Goal: Information Seeking & Learning: Learn about a topic

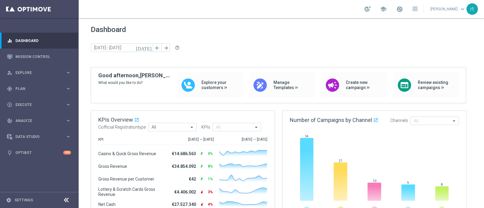
click at [252, 37] on div "Dashboard today 15 Sep 2025 - 15 Sep 2025 arrow_back arrow_forward help_outline" at bounding box center [281, 46] width 381 height 42
click at [209, 33] on span "Dashboard" at bounding box center [281, 29] width 381 height 8
click at [247, 4] on div "school roberto tucci keyboard_arrow_down rt" at bounding box center [281, 9] width 405 height 18
drag, startPoint x: 239, startPoint y: 26, endPoint x: 249, endPoint y: 7, distance: 21.8
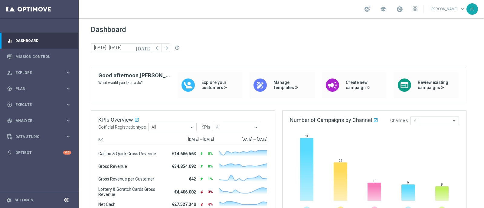
click at [249, 7] on section "school roberto tucci keyboard_arrow_down rt" at bounding box center [281, 104] width 405 height 208
click at [249, 7] on div "school roberto tucci keyboard_arrow_down rt" at bounding box center [281, 9] width 405 height 18
click at [403, 9] on span at bounding box center [399, 9] width 7 height 7
click at [275, 40] on div "Dashboard today 15 Sep 2025 - 15 Sep 2025 arrow_back arrow_forward help_outline" at bounding box center [281, 46] width 381 height 42
click at [245, 3] on div "school roberto tucci keyboard_arrow_down rt" at bounding box center [281, 9] width 405 height 18
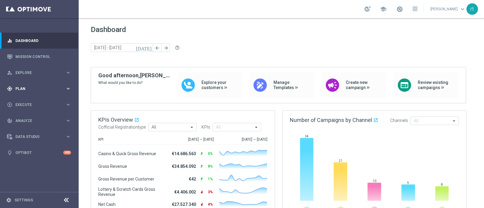
click at [18, 90] on span "Plan" at bounding box center [40, 89] width 50 height 4
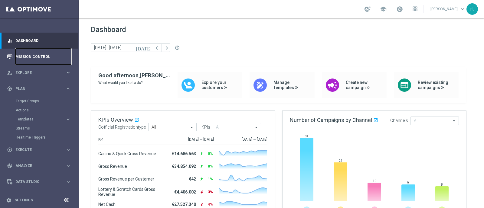
click at [39, 55] on link "Mission Control" at bounding box center [43, 57] width 56 height 16
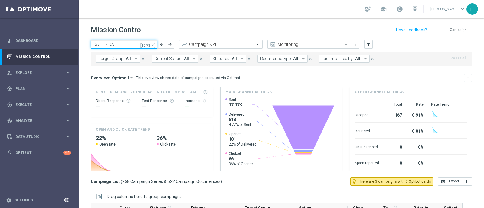
click at [125, 44] on input "15 Sep 2025 - 21 Sep 2025" at bounding box center [124, 44] width 67 height 8
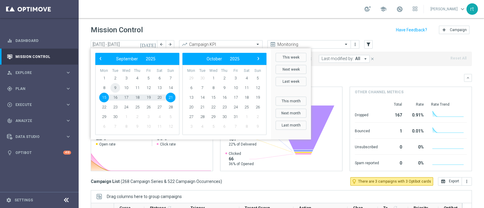
click at [112, 88] on span "9" at bounding box center [115, 88] width 10 height 10
type input "09 Sep 2025 - 09 Sep 2025"
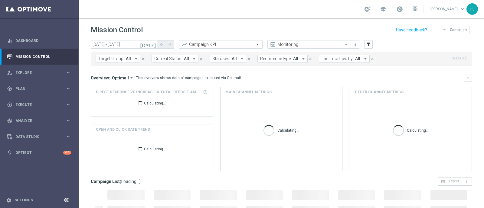
click at [323, 57] on span "Last modified by:" at bounding box center [338, 58] width 32 height 5
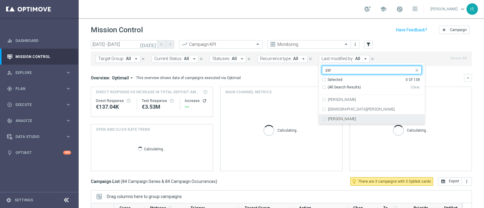
click at [322, 119] on div "Elena Zarbin" at bounding box center [372, 119] width 100 height 10
type input "zar"
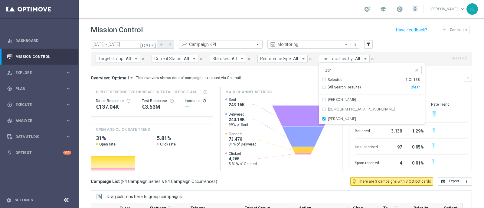
click at [309, 34] on div "Mission Control add Campaign" at bounding box center [281, 30] width 381 height 12
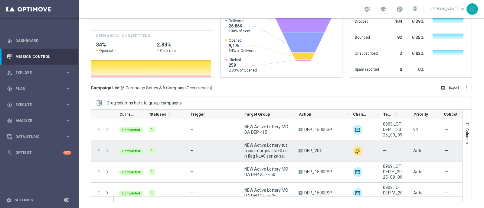
click at [97, 151] on icon "more_vert" at bounding box center [98, 150] width 5 height 5
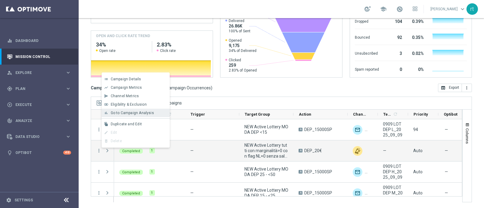
click at [141, 115] on span "Go to Campaign Analysis" at bounding box center [132, 113] width 43 height 4
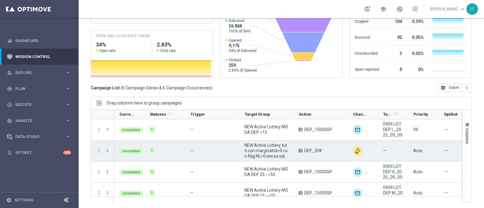
scroll to position [50, 0]
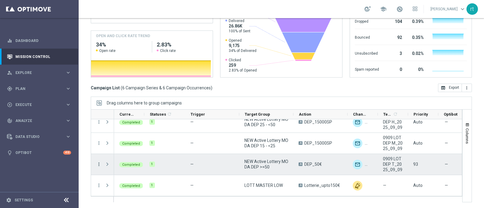
click at [101, 165] on icon "more_vert" at bounding box center [98, 164] width 5 height 5
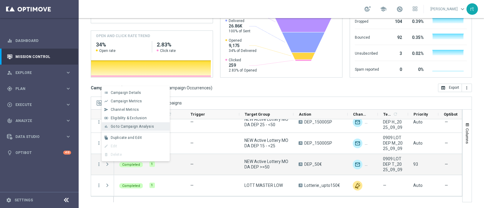
click at [133, 126] on span "Go to Campaign Analysis" at bounding box center [132, 127] width 43 height 4
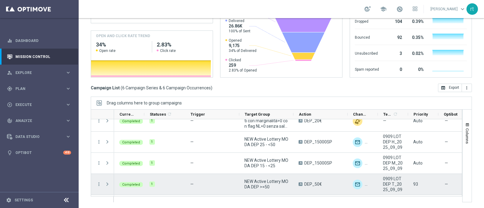
scroll to position [19, 0]
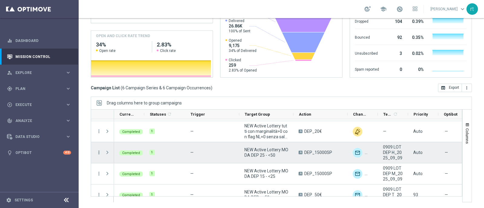
click at [96, 152] on icon "more_vert" at bounding box center [98, 152] width 5 height 5
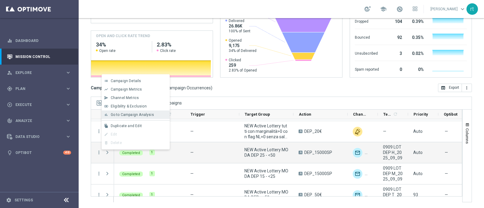
click at [135, 112] on div "bar_chart Go to Campaign Analysis" at bounding box center [136, 115] width 68 height 8
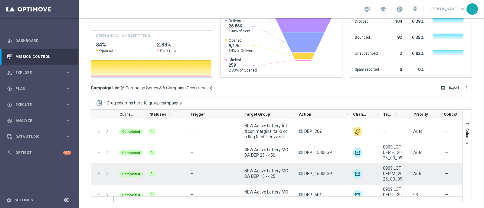
click at [99, 175] on icon "more_vert" at bounding box center [98, 173] width 5 height 5
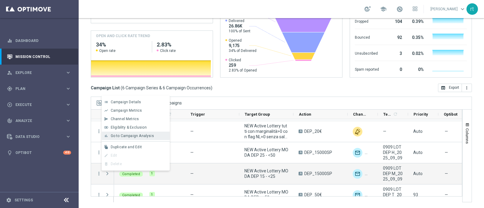
click at [132, 138] on span "Go to Campaign Analysis" at bounding box center [132, 136] width 43 height 4
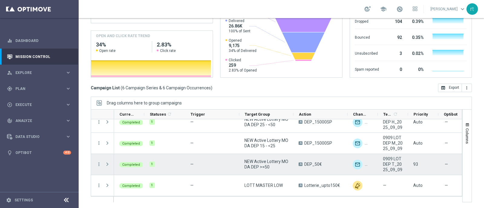
scroll to position [0, 0]
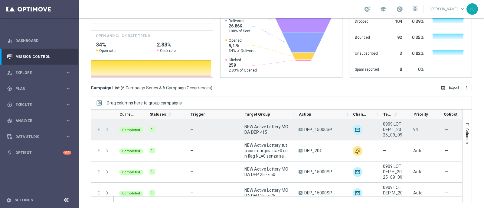
click at [98, 129] on icon "more_vert" at bounding box center [98, 129] width 5 height 5
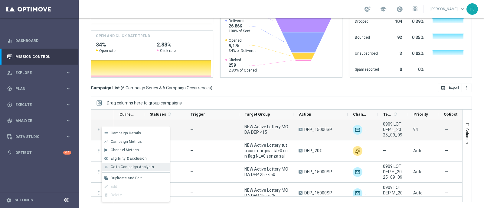
click at [126, 169] on span "Go to Campaign Analysis" at bounding box center [132, 167] width 43 height 4
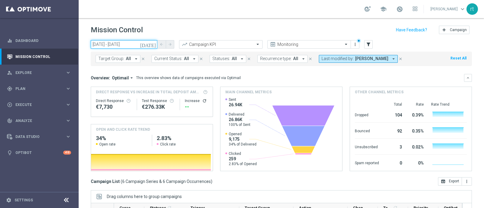
click at [117, 42] on input "09 Sep 2025 - 09 Sep 2025" at bounding box center [124, 44] width 67 height 8
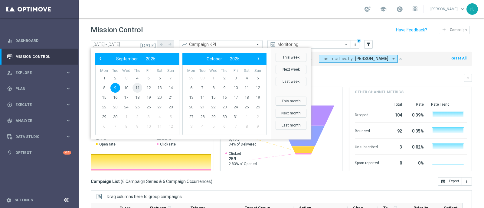
click at [138, 89] on span "11" at bounding box center [138, 88] width 10 height 10
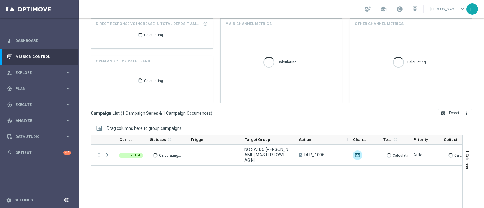
scroll to position [71, 0]
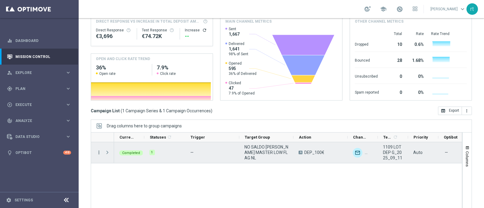
click at [99, 153] on icon "more_vert" at bounding box center [98, 152] width 5 height 5
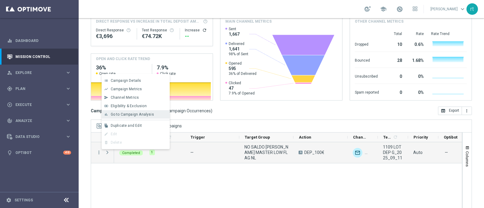
click at [141, 115] on span "Go to Campaign Analysis" at bounding box center [132, 115] width 43 height 4
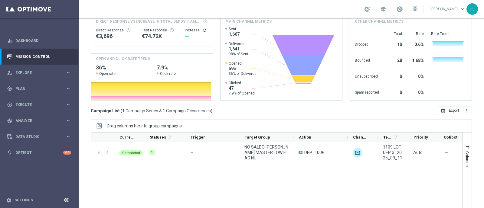
scroll to position [0, 0]
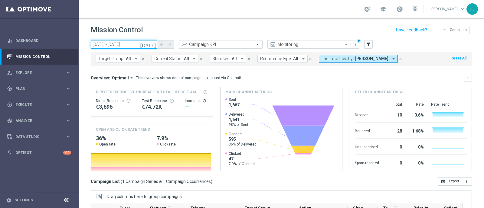
click at [121, 48] on input "11 Sep 2025 - 11 Sep 2025" at bounding box center [124, 44] width 67 height 8
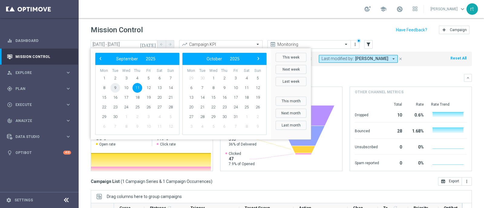
click at [115, 86] on span "9" at bounding box center [115, 88] width 10 height 10
type input "09 Sep 2025 - 09 Sep 2025"
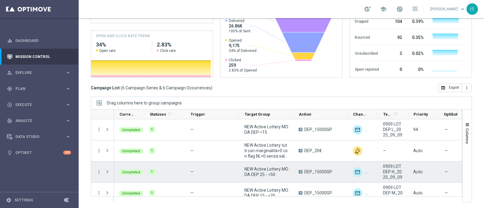
scroll to position [50, 0]
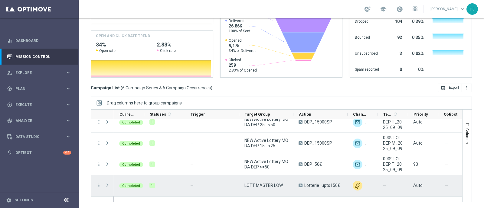
click at [96, 184] on div "more_vert" at bounding box center [96, 186] width 11 height 21
click at [98, 184] on icon "more_vert" at bounding box center [98, 185] width 5 height 5
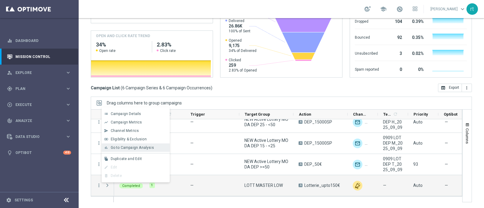
click at [127, 146] on span "Go to Campaign Analysis" at bounding box center [132, 148] width 43 height 4
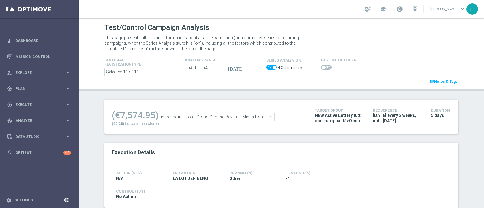
click at [273, 68] on span at bounding box center [275, 68] width 4 height 4
click at [271, 68] on input "checkbox" at bounding box center [271, 67] width 11 height 5
checkbox input "false"
click at [322, 66] on span at bounding box center [326, 67] width 11 height 5
click at [322, 66] on input "checkbox" at bounding box center [326, 67] width 11 height 5
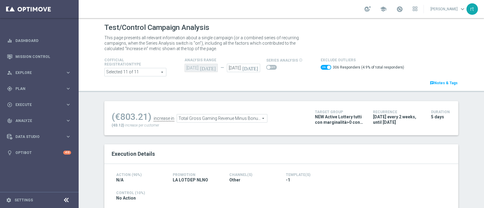
click at [223, 120] on span "Total Gross Gaming Revenue Minus Bonus Wagared" at bounding box center [222, 119] width 90 height 8
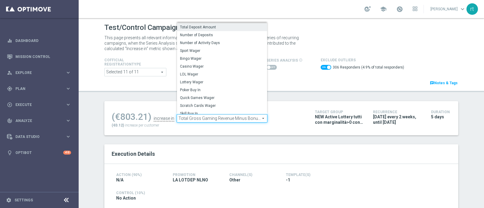
click at [207, 29] on label "Total Deposit Amount" at bounding box center [222, 27] width 90 height 8
checkbox input "false"
type input "Total Deposit Amount"
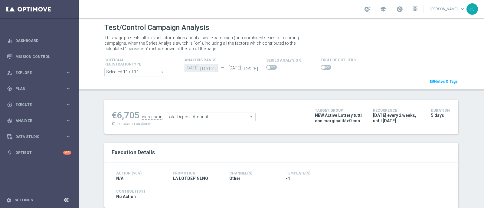
click at [323, 65] on span at bounding box center [326, 67] width 11 height 5
click at [323, 65] on input "checkbox" at bounding box center [326, 67] width 11 height 5
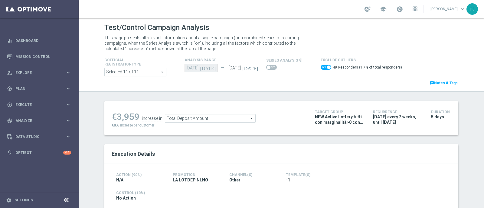
click at [322, 68] on span at bounding box center [326, 67] width 11 height 5
click at [322, 68] on input "checkbox" at bounding box center [326, 67] width 11 height 5
checkbox input "false"
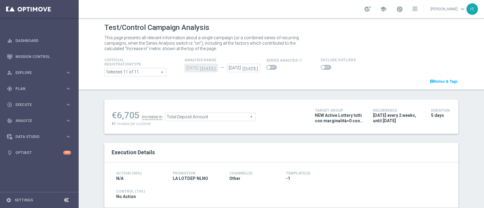
click at [198, 120] on span "Total Deposit Amount" at bounding box center [210, 117] width 90 height 8
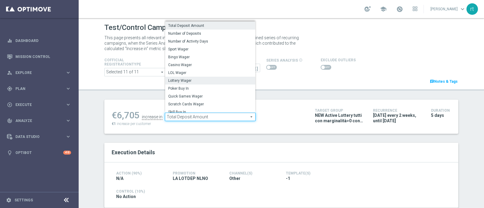
click at [182, 78] on span "Lottery Wager" at bounding box center [210, 80] width 84 height 5
type input "Lottery Wager"
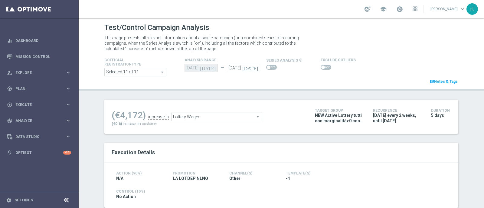
click at [325, 67] on span at bounding box center [326, 67] width 11 height 5
click at [325, 67] on input "checkbox" at bounding box center [326, 67] width 11 height 5
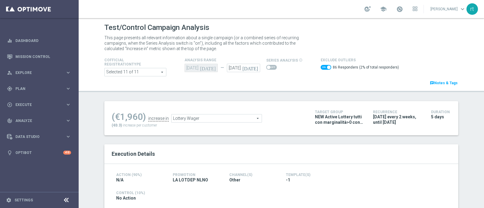
click at [205, 119] on span "Lottery Wager" at bounding box center [217, 119] width 90 height 8
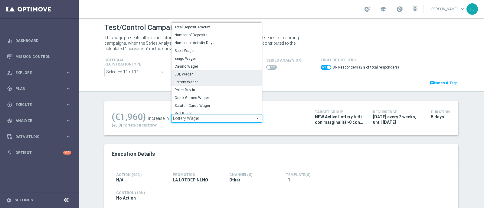
click at [198, 76] on span "LOL Wager" at bounding box center [217, 74] width 84 height 5
checkbox input "false"
type input "LOL Wager"
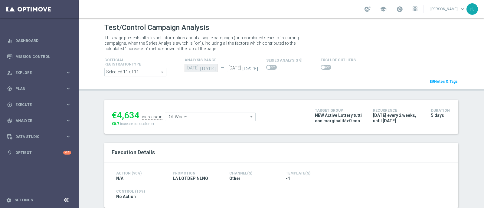
click at [321, 66] on span at bounding box center [326, 67] width 11 height 5
click at [321, 66] on input "checkbox" at bounding box center [326, 67] width 11 height 5
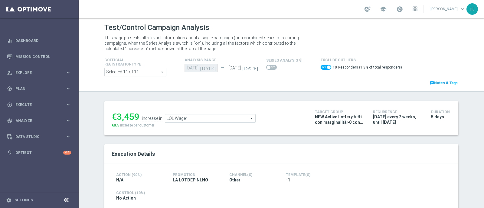
click at [206, 117] on span "LOL Wager" at bounding box center [210, 119] width 90 height 8
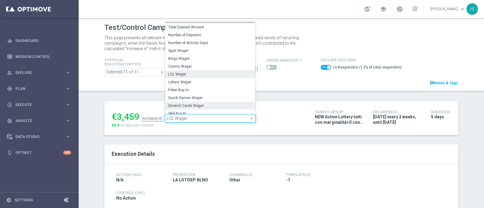
click at [186, 104] on span "Scratch Cards Wager" at bounding box center [210, 105] width 84 height 5
checkbox input "false"
type input "Scratch Cards Wager"
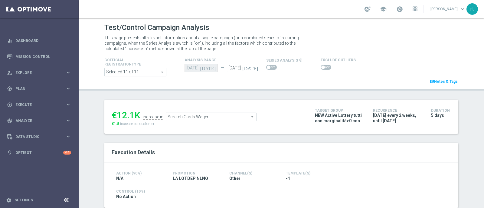
click at [321, 68] on span at bounding box center [326, 67] width 11 height 5
click at [321, 68] on input "checkbox" at bounding box center [326, 67] width 11 height 5
checkbox input "true"
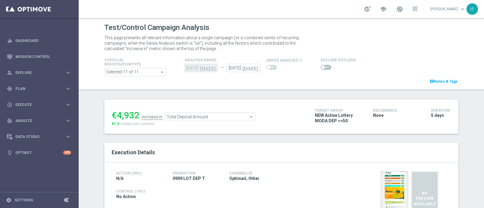
click at [324, 67] on span at bounding box center [326, 67] width 11 height 5
click at [324, 67] on input "checkbox" at bounding box center [326, 67] width 11 height 5
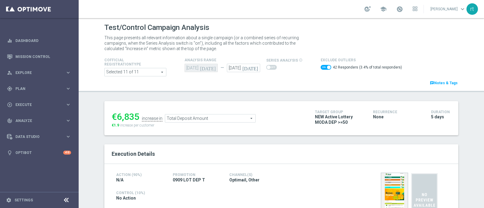
click at [321, 67] on span at bounding box center [326, 67] width 11 height 5
click at [321, 67] on input "checkbox" at bounding box center [326, 67] width 11 height 5
checkbox input "false"
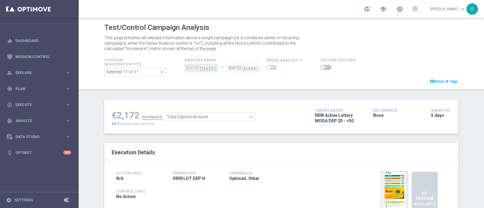
click at [323, 66] on span at bounding box center [326, 67] width 11 height 5
click at [323, 66] on input "checkbox" at bounding box center [326, 67] width 11 height 5
checkbox input "true"
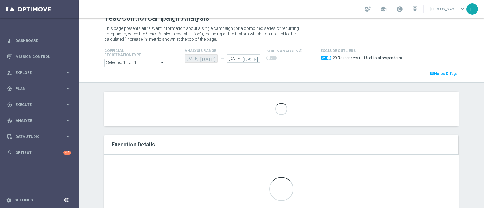
scroll to position [9, 0]
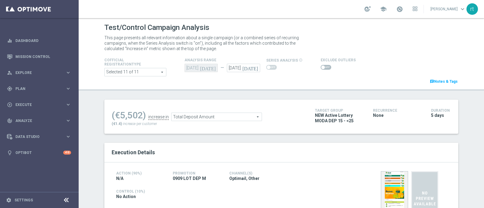
click at [321, 69] on span at bounding box center [326, 67] width 11 height 5
click at [321, 69] on input "checkbox" at bounding box center [326, 67] width 11 height 5
checkbox input "true"
click at [321, 68] on span at bounding box center [326, 67] width 11 height 5
click at [321, 68] on input "checkbox" at bounding box center [326, 67] width 11 height 5
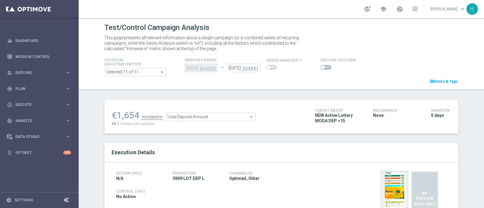
checkbox input "true"
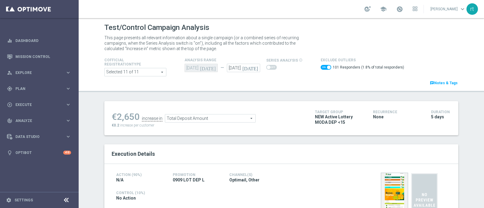
click at [137, 75] on span at bounding box center [135, 72] width 61 height 8
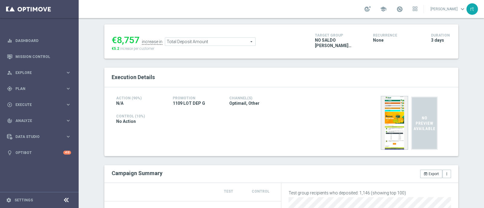
scroll to position [28, 0]
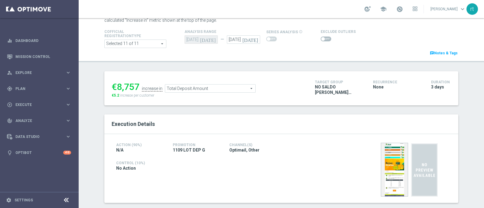
click at [321, 37] on span at bounding box center [323, 39] width 4 height 4
click at [321, 37] on input "checkbox" at bounding box center [326, 39] width 11 height 5
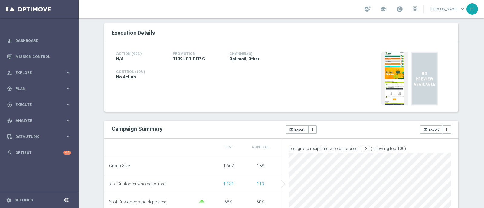
scroll to position [16, 0]
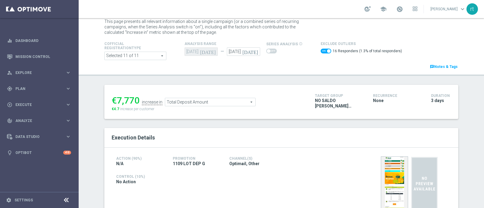
drag, startPoint x: 322, startPoint y: 54, endPoint x: 322, endPoint y: 50, distance: 4.2
click at [322, 50] on switch at bounding box center [326, 52] width 11 height 7
click at [327, 50] on span at bounding box center [329, 51] width 4 height 4
click at [322, 50] on input "checkbox" at bounding box center [326, 51] width 11 height 5
checkbox input "false"
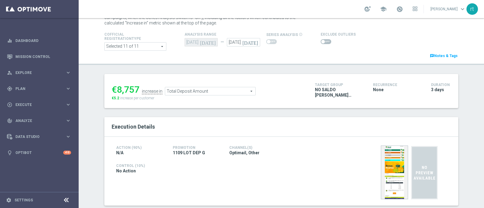
scroll to position [0, 0]
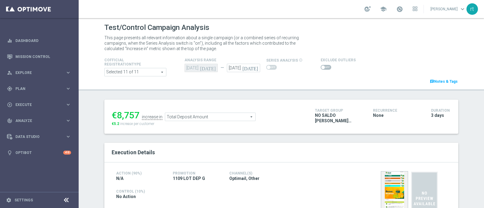
click at [205, 115] on span "Total Deposit Amount" at bounding box center [210, 117] width 90 height 8
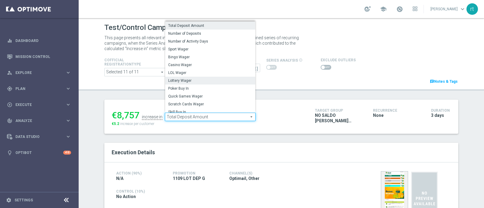
click at [195, 78] on span "Lottery Wager" at bounding box center [210, 80] width 84 height 5
type input "Lottery Wager"
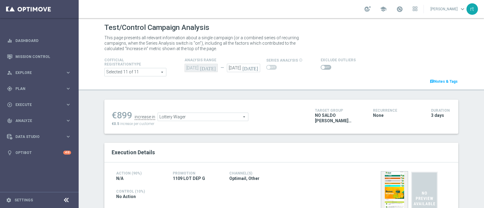
click at [323, 64] on div at bounding box center [338, 67] width 35 height 7
click at [323, 66] on span at bounding box center [326, 67] width 11 height 5
click at [323, 66] on input "checkbox" at bounding box center [326, 67] width 11 height 5
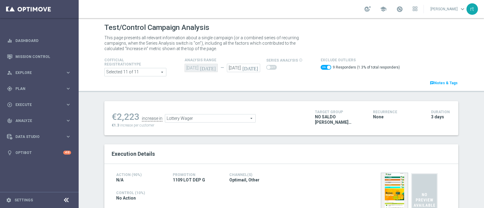
click at [215, 115] on span "Lottery Wager" at bounding box center [210, 119] width 90 height 8
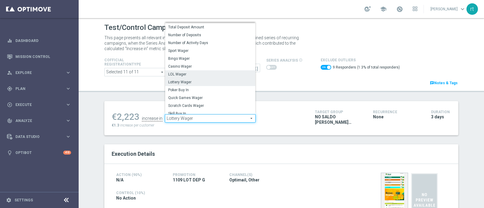
click at [188, 77] on label "LOL Wager" at bounding box center [210, 75] width 90 height 8
checkbox input "false"
type input "LOL Wager"
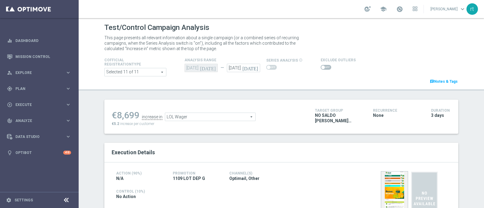
click at [325, 67] on span at bounding box center [326, 67] width 11 height 5
click at [325, 67] on input "checkbox" at bounding box center [326, 67] width 11 height 5
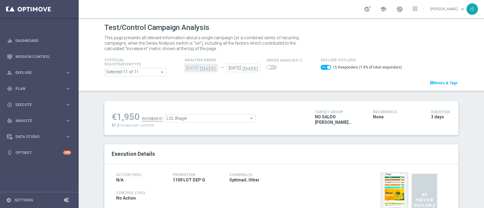
click at [177, 117] on span "LOL Wager" at bounding box center [210, 119] width 90 height 8
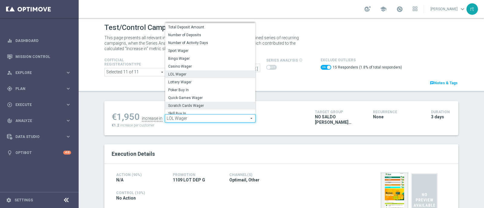
click at [198, 107] on span "Scratch Cards Wager" at bounding box center [210, 105] width 84 height 5
checkbox input "false"
type input "Scratch Cards Wager"
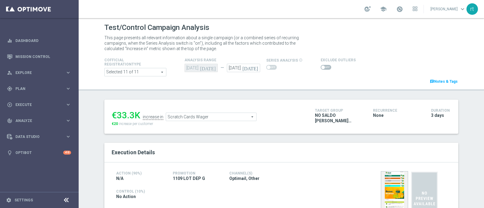
click at [321, 67] on span at bounding box center [323, 68] width 4 height 4
click at [321, 67] on input "checkbox" at bounding box center [326, 67] width 11 height 5
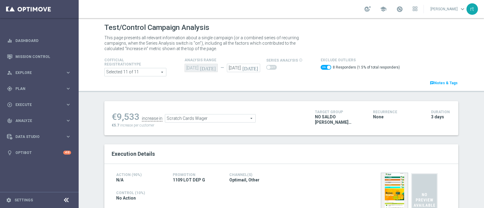
click at [202, 120] on span "Scratch Cards Wager" at bounding box center [210, 119] width 90 height 8
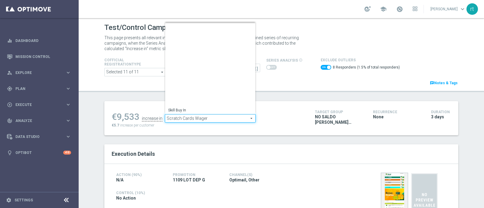
scroll to position [87, 0]
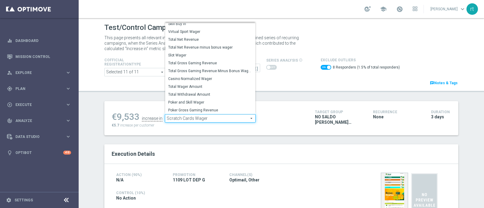
click at [195, 71] on span "Total Gross Gaming Revenue Minus Bonus Wagared" at bounding box center [210, 71] width 84 height 5
checkbox input "false"
type input "Total Gross Gaming Revenue Minus Bonus Wagared"
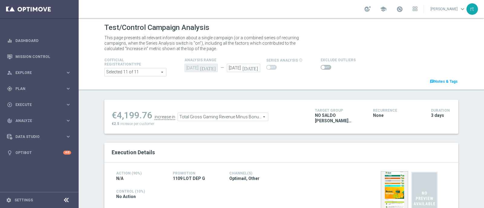
click at [322, 69] on span at bounding box center [326, 67] width 11 height 5
click at [322, 69] on input "checkbox" at bounding box center [326, 67] width 11 height 5
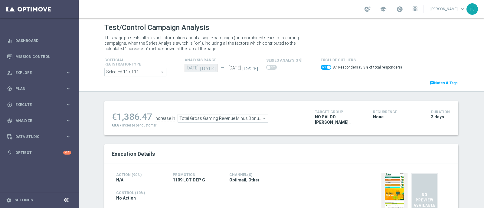
click at [321, 68] on input "checkbox" at bounding box center [326, 67] width 11 height 5
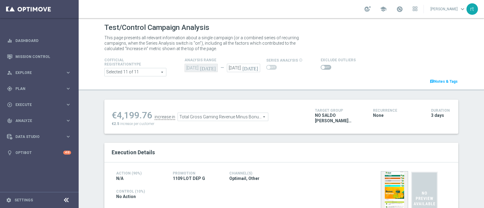
click at [323, 68] on span at bounding box center [326, 67] width 11 height 5
click at [323, 68] on input "checkbox" at bounding box center [326, 67] width 11 height 5
checkbox input "true"
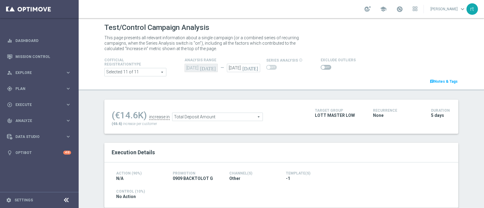
click at [321, 69] on span at bounding box center [326, 67] width 11 height 5
click at [321, 69] on input "checkbox" at bounding box center [326, 67] width 11 height 5
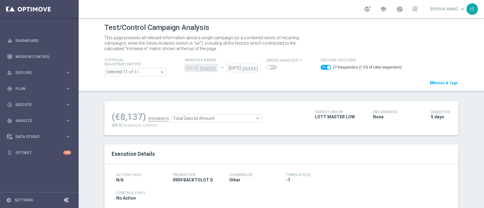
click at [321, 69] on span at bounding box center [326, 67] width 11 height 5
click at [321, 69] on input "checkbox" at bounding box center [326, 67] width 11 height 5
checkbox input "false"
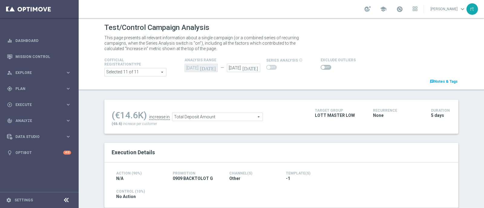
click at [252, 68] on icon "[DATE]" at bounding box center [251, 67] width 18 height 7
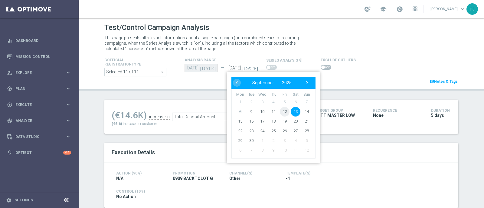
click at [283, 112] on span "12" at bounding box center [285, 112] width 10 height 10
type input "[DATE]"
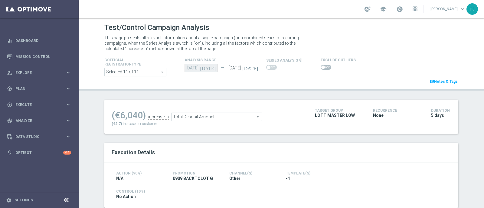
click at [321, 66] on span at bounding box center [323, 68] width 4 height 4
click at [321, 66] on input "checkbox" at bounding box center [326, 67] width 11 height 5
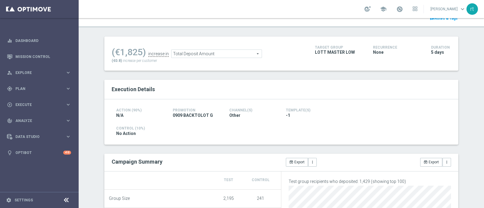
scroll to position [33, 0]
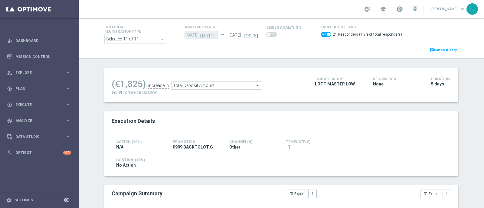
click at [201, 87] on span "Total Deposit Amount" at bounding box center [217, 86] width 90 height 8
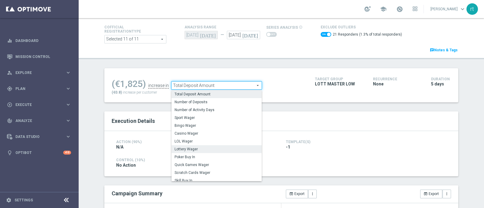
click at [193, 150] on span "Lottery Wager" at bounding box center [217, 149] width 84 height 5
checkbox input "false"
type input "Lottery Wager"
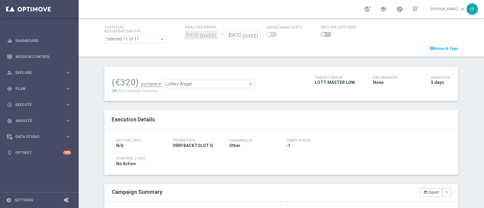
click at [322, 36] on span at bounding box center [326, 34] width 11 height 5
click at [322, 36] on input "checkbox" at bounding box center [326, 34] width 11 height 5
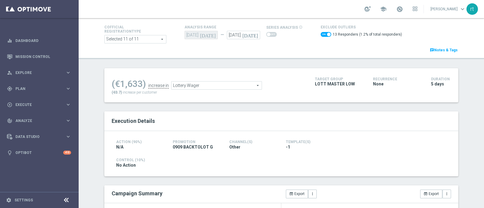
click at [195, 88] on span "Lottery Wager" at bounding box center [217, 86] width 90 height 8
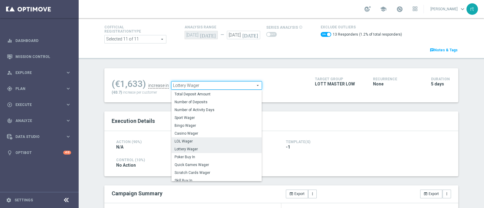
click at [192, 140] on span "LOL Wager" at bounding box center [217, 141] width 84 height 5
checkbox input "false"
type input "LOL Wager"
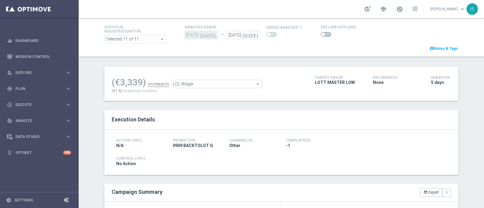
click at [321, 33] on span at bounding box center [323, 35] width 4 height 4
click at [321, 33] on input "checkbox" at bounding box center [326, 34] width 11 height 5
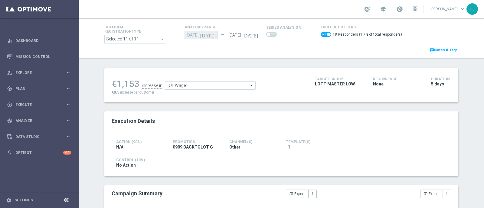
click at [321, 35] on span at bounding box center [326, 34] width 11 height 5
click at [321, 35] on input "checkbox" at bounding box center [326, 34] width 11 height 5
checkbox input "false"
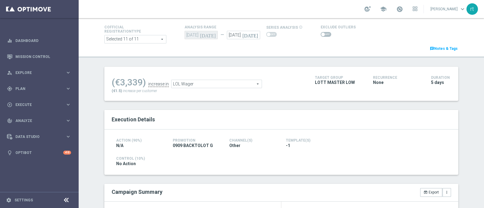
click at [194, 85] on span "LOL Wager" at bounding box center [217, 84] width 90 height 8
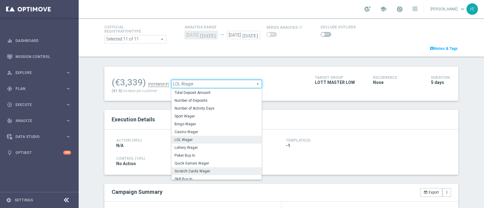
click at [204, 169] on span "Scratch Cards Wager" at bounding box center [217, 171] width 84 height 5
type input "Scratch Cards Wager"
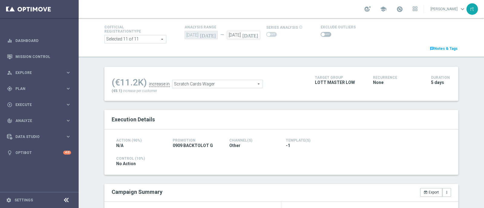
click at [321, 37] on span at bounding box center [326, 34] width 11 height 5
click at [321, 37] on input "checkbox" at bounding box center [326, 34] width 11 height 5
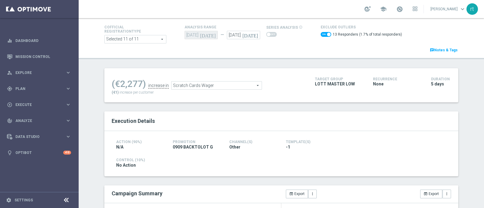
click at [189, 86] on span "Scratch Cards Wager" at bounding box center [217, 86] width 90 height 8
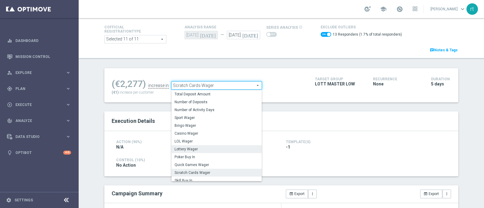
click at [186, 148] on span "Lottery Wager" at bounding box center [217, 149] width 84 height 5
checkbox input "false"
type input "Lottery Wager"
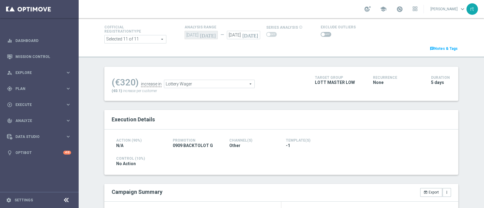
click at [322, 34] on span at bounding box center [326, 34] width 11 height 5
click at [322, 34] on input "checkbox" at bounding box center [326, 34] width 11 height 5
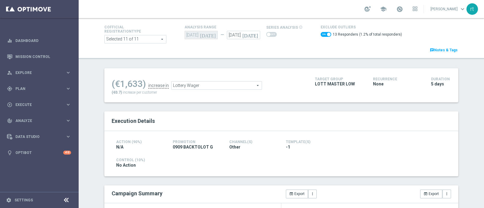
click at [197, 82] on span "Lottery Wager" at bounding box center [217, 86] width 90 height 8
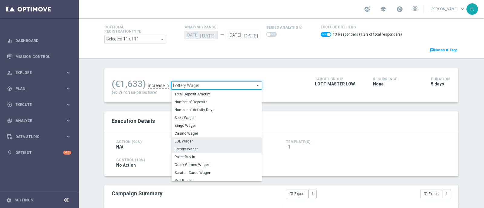
click at [207, 141] on span "LOL Wager" at bounding box center [217, 141] width 84 height 5
checkbox input "false"
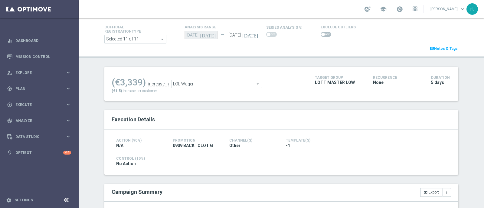
click at [174, 85] on span "LOL Wager" at bounding box center [217, 84] width 90 height 8
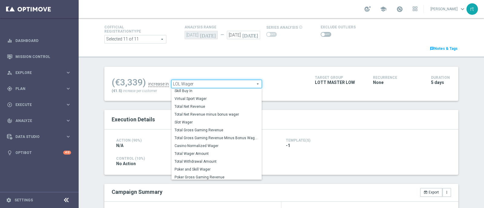
scroll to position [86, 0]
click at [190, 135] on span "Total Gross Gaming Revenue Minus Bonus Wagared" at bounding box center [217, 137] width 84 height 5
type input "Total Gross Gaming Revenue Minus Bonus Wagared"
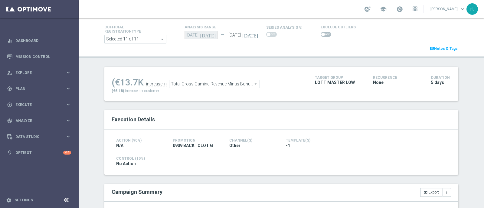
click at [321, 36] on span at bounding box center [326, 34] width 11 height 5
click at [321, 36] on input "checkbox" at bounding box center [326, 34] width 11 height 5
checkbox input "true"
